Goal: Transaction & Acquisition: Book appointment/travel/reservation

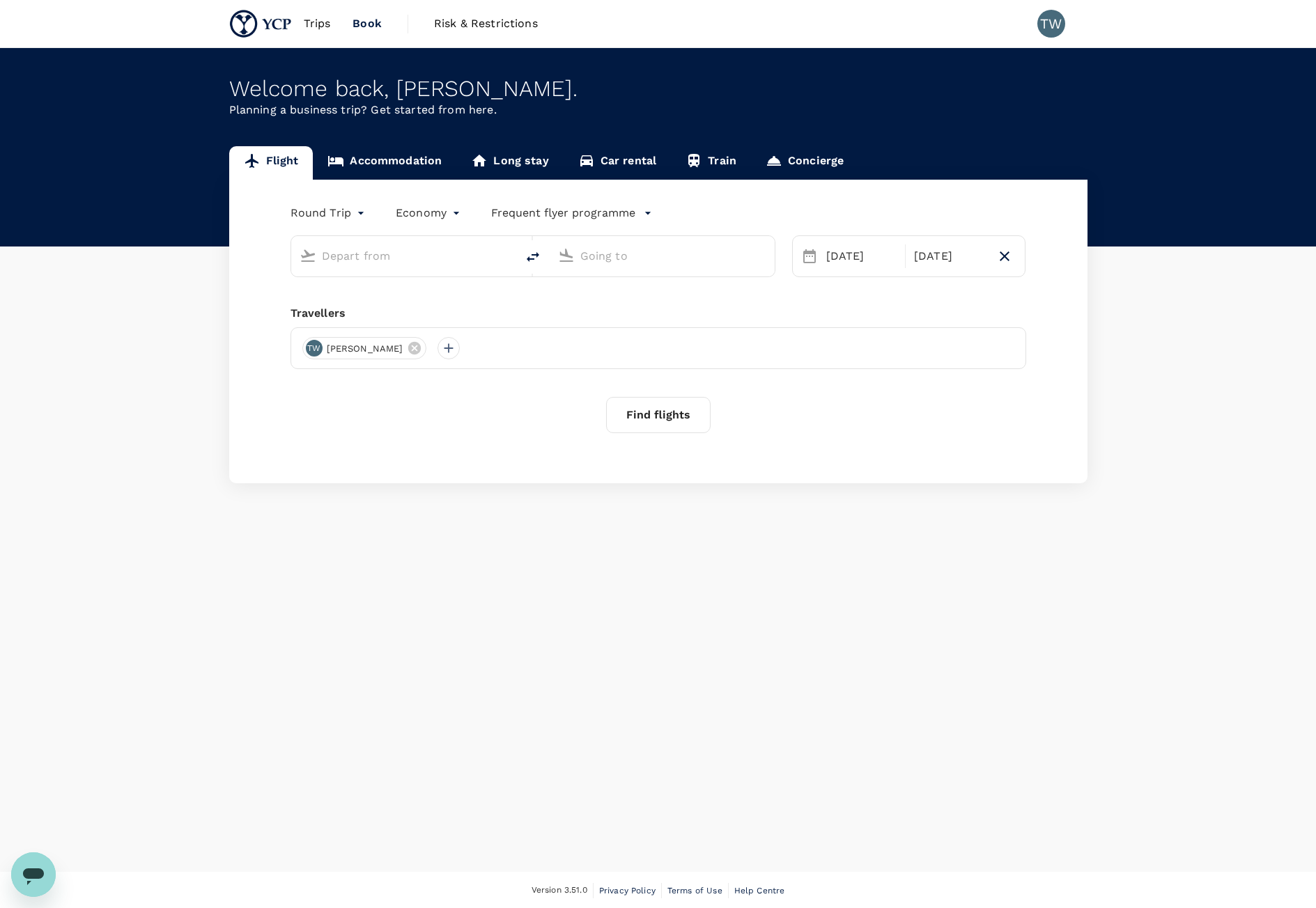
type input "Kuala Lumpur Intl ([GEOGRAPHIC_DATA])"
type input "Suvarnabhumi Intl (BKK)"
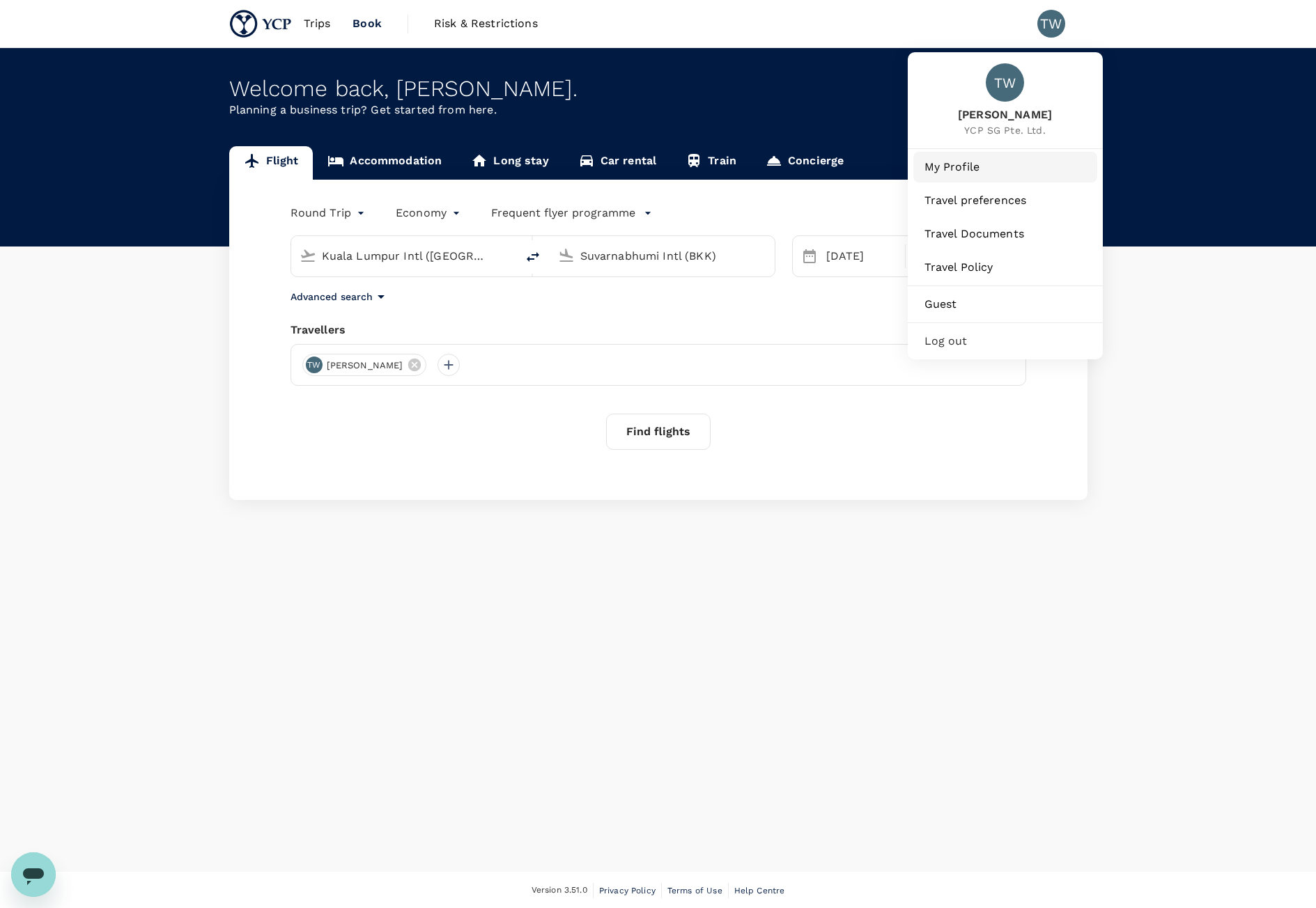
click at [1046, 166] on span "My Profile" at bounding box center [1005, 167] width 162 height 17
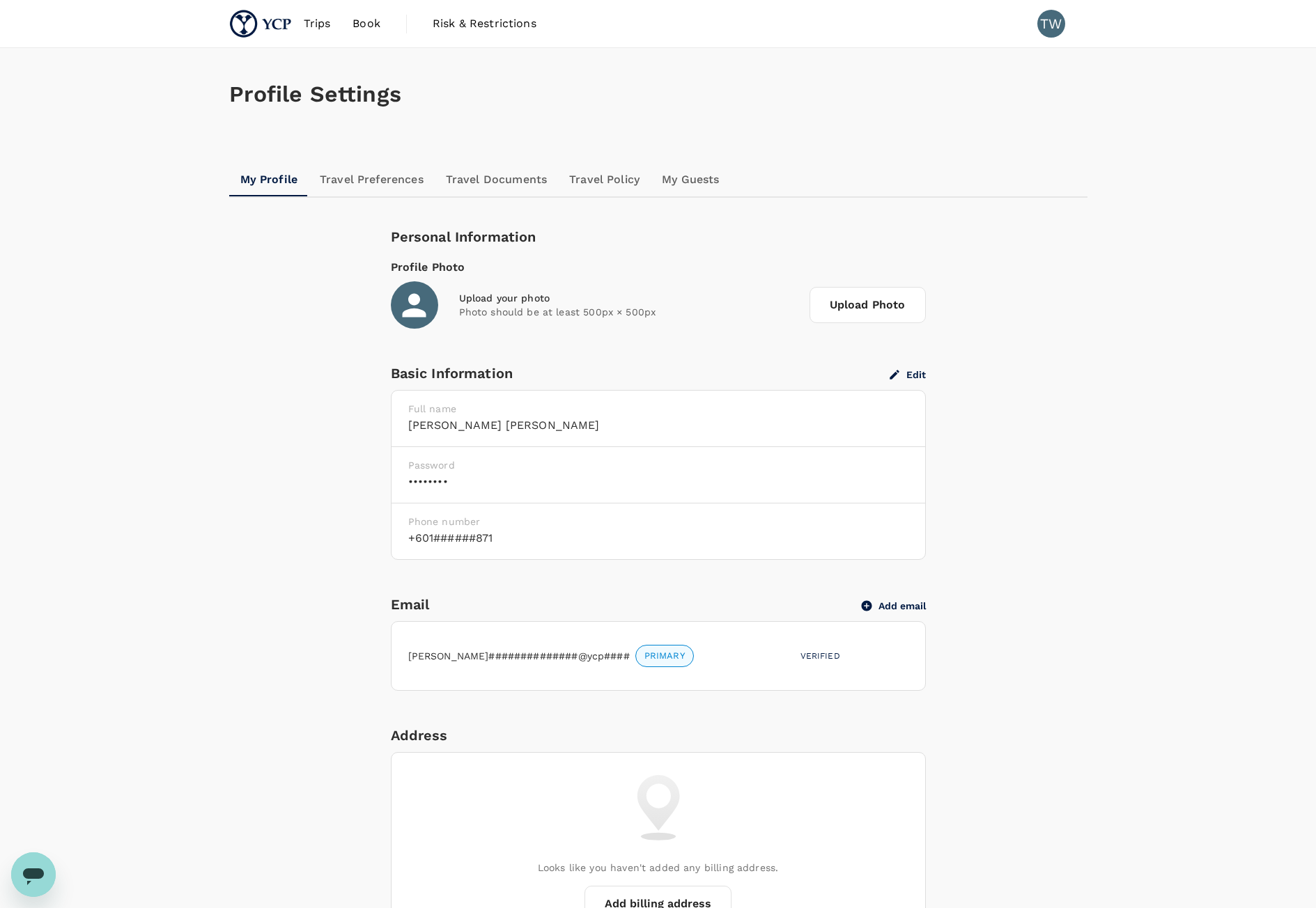
click at [278, 34] on img at bounding box center [261, 23] width 64 height 30
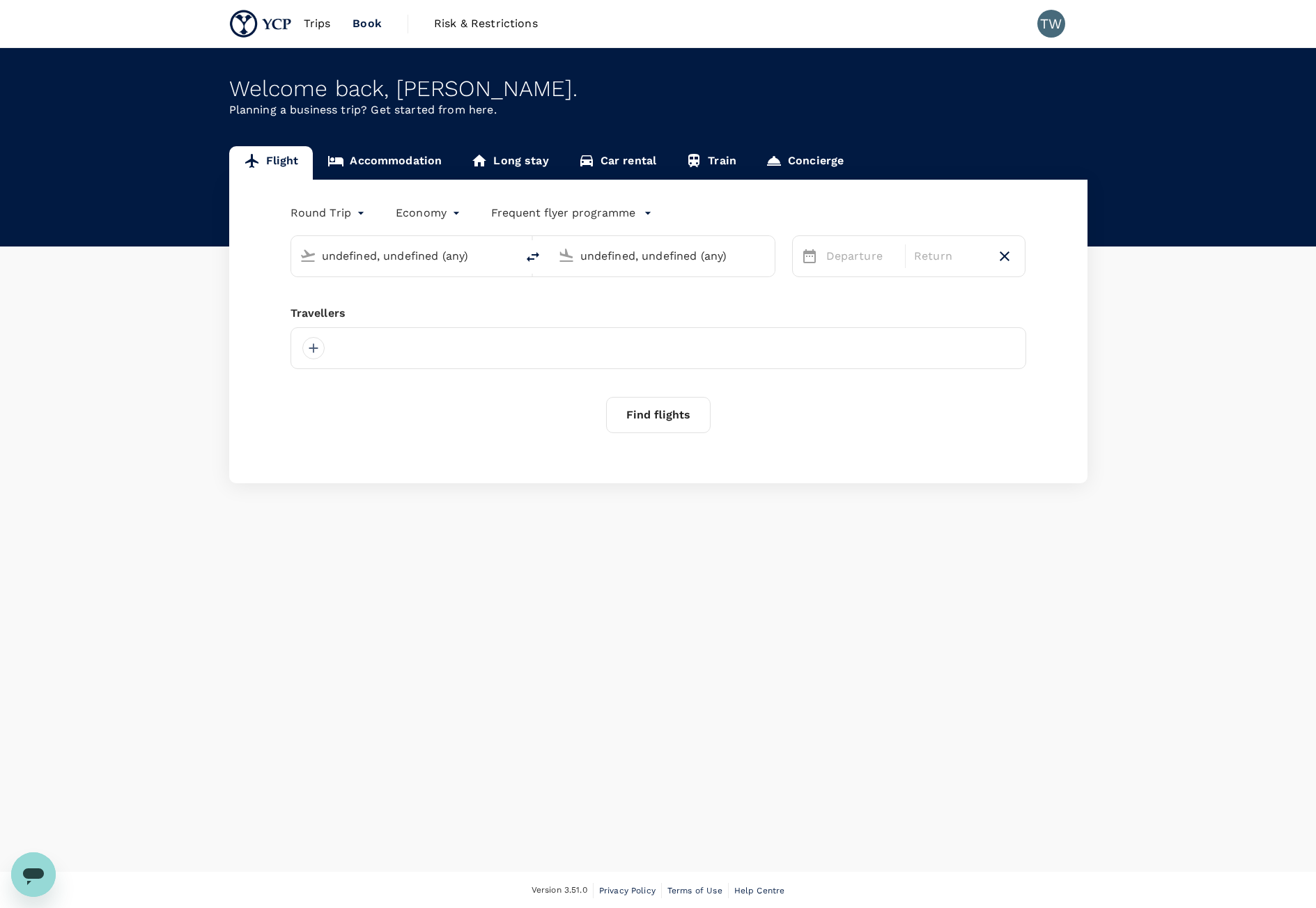
type input "Kuala Lumpur Intl ([GEOGRAPHIC_DATA])"
type input "Suvarnabhumi Intl (BKK)"
type input "Kuala Lumpur Intl ([GEOGRAPHIC_DATA])"
type input "Suvarnabhumi Intl (BKK)"
type input "Kuala Lumpur Intl ([GEOGRAPHIC_DATA])"
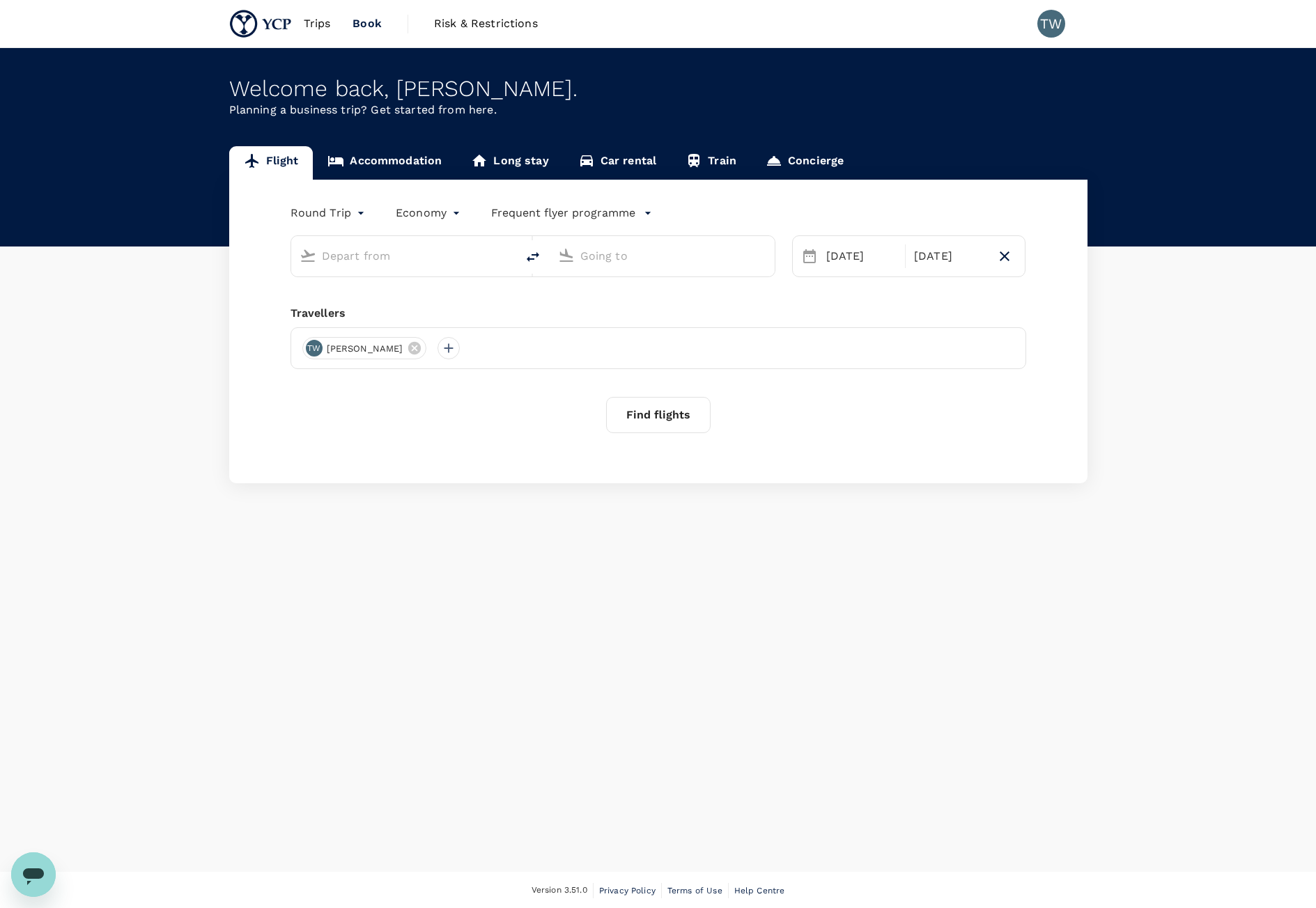
type input "Suvarnabhumi Intl (BKK)"
